Goal: Find contact information: Find contact information

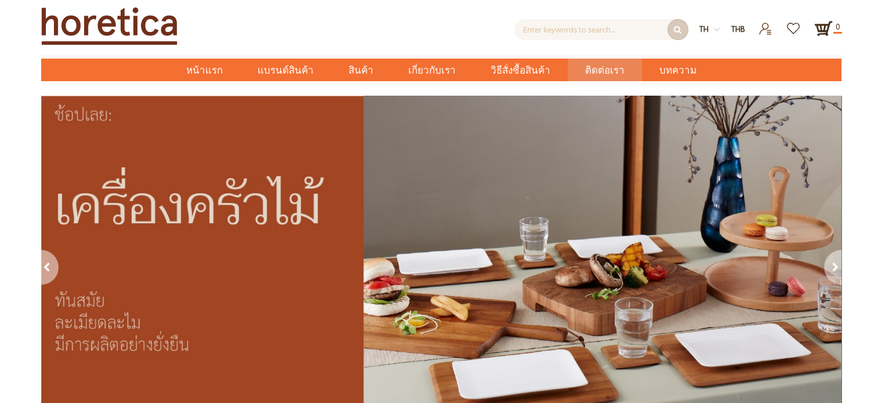
click at [586, 72] on span "ติดต่อเรา" at bounding box center [604, 71] width 39 height 24
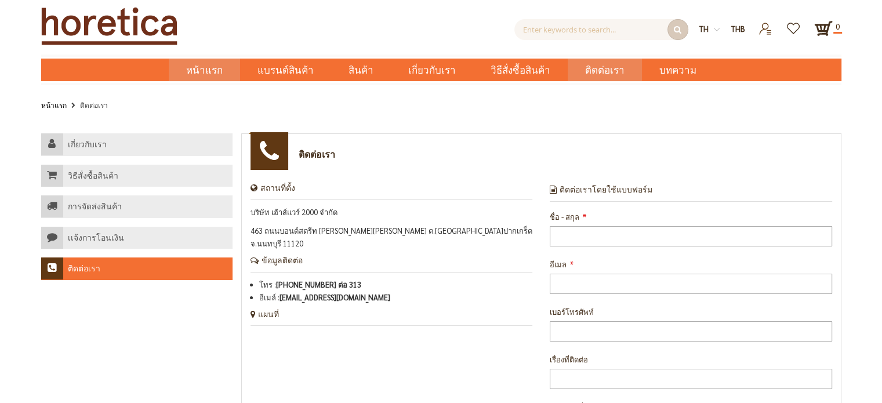
click at [220, 72] on span "หน้าแรก" at bounding box center [204, 70] width 37 height 15
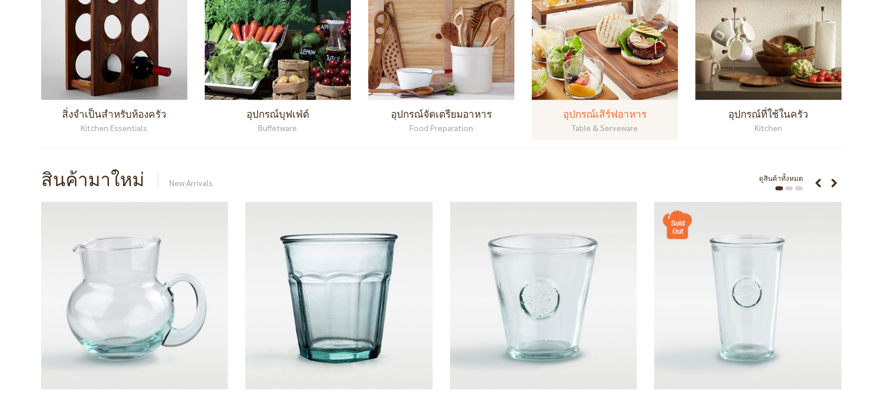
scroll to position [870, 0]
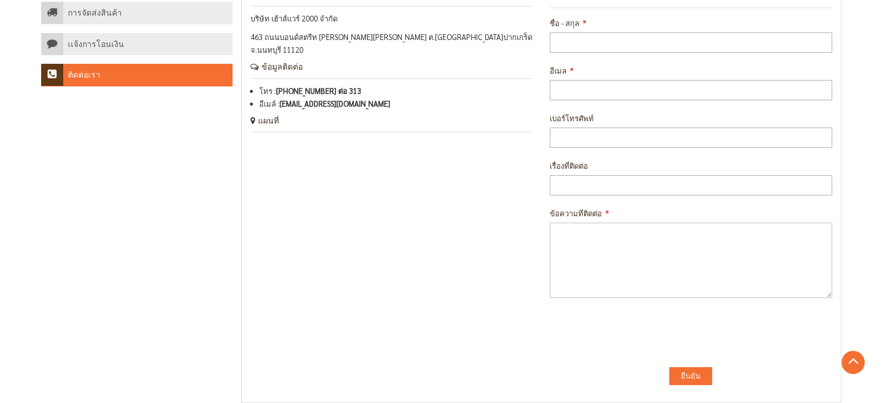
scroll to position [191, 0]
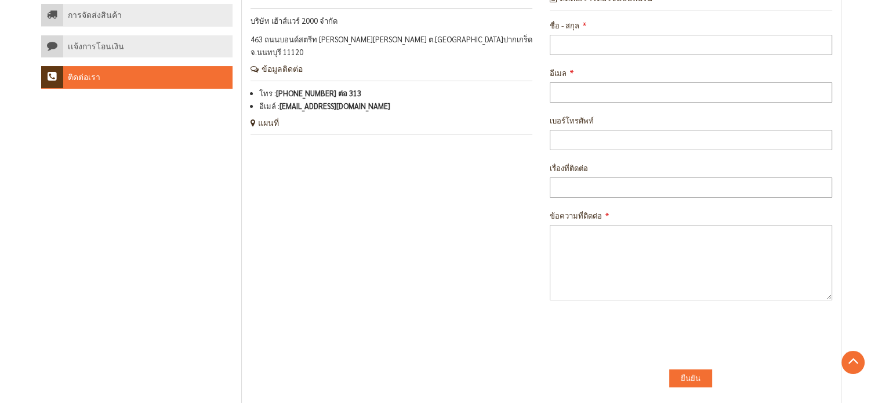
click at [490, 350] on div "ติดต่อเรา สถานที่ตั้ง บริษัท เฮ้าส์แวร์ 2000 จำกัด 463 ถนนบอนด์สตรีท [PERSON_NA…" at bounding box center [541, 173] width 600 height 463
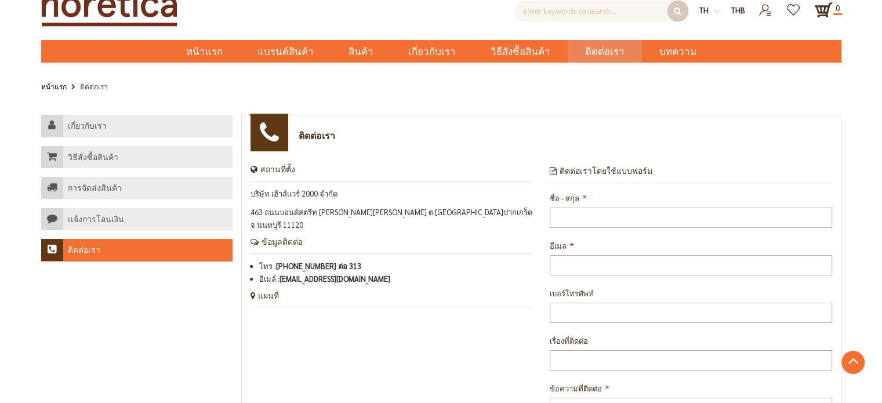
scroll to position [0, 0]
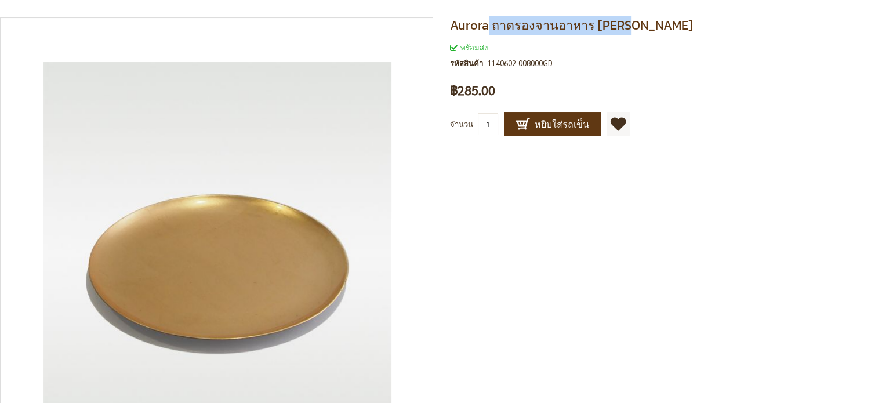
drag, startPoint x: 489, startPoint y: 28, endPoint x: 629, endPoint y: 32, distance: 140.4
click at [629, 32] on h1 "Aurora ถาดรองจานอาหาร สีทอง" at bounding box center [666, 25] width 432 height 16
